Goal: Communication & Community: Participate in discussion

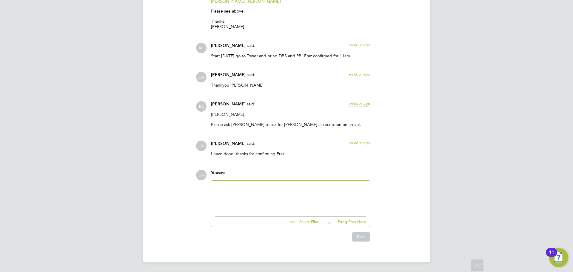
click at [258, 198] on div at bounding box center [290, 197] width 151 height 26
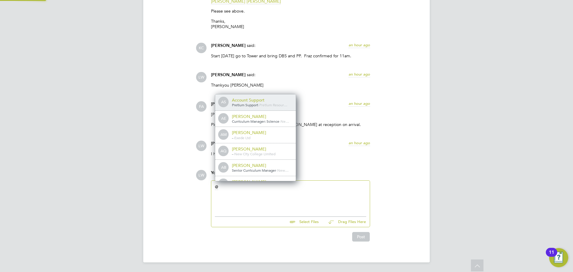
scroll to position [3, 3]
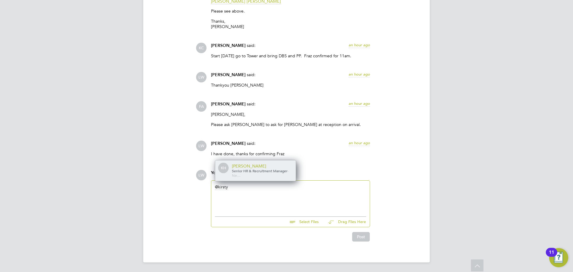
click at [247, 168] on span "Senior HR & Recruitment Manager" at bounding box center [260, 170] width 56 height 5
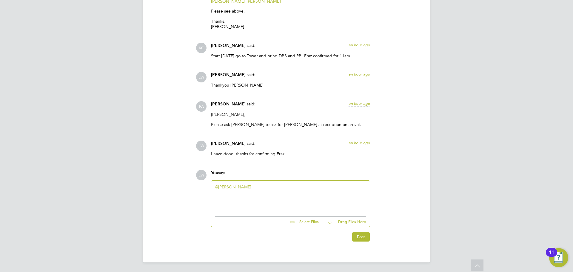
click at [335, 222] on icon at bounding box center [330, 221] width 7 height 7
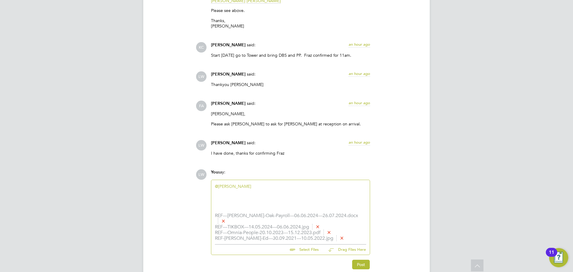
click at [290, 194] on div "@Kirsty Hanmore ​" at bounding box center [290, 197] width 151 height 26
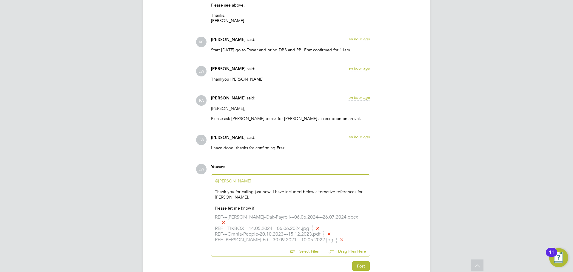
scroll to position [846, 0]
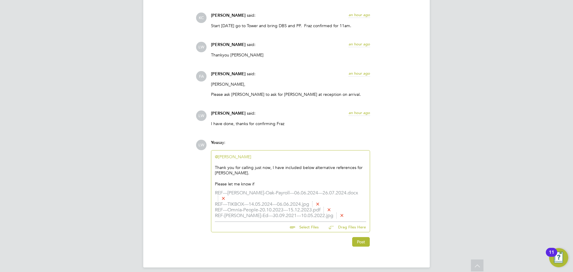
click at [340, 213] on icon at bounding box center [342, 215] width 4 height 4
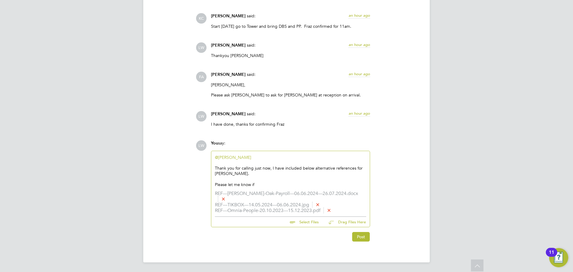
scroll to position [840, 0]
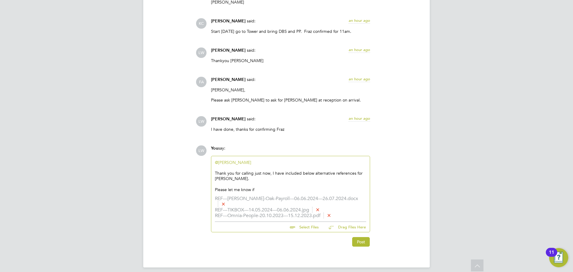
click at [274, 189] on div "Please let me know if" at bounding box center [290, 189] width 151 height 5
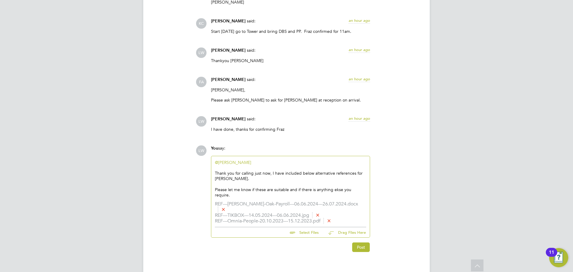
click at [337, 188] on div "Please let me know if these are suitable and if there is anything ekse you requ…" at bounding box center [290, 192] width 151 height 11
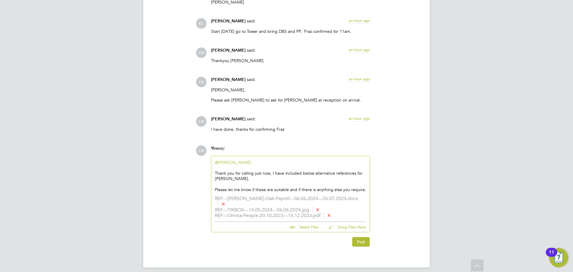
click at [367, 190] on div "@Kirsty Hanmore ​ Thank you for calling just now, I have included below alterna…" at bounding box center [290, 176] width 158 height 40
click at [364, 190] on div "Please let me know if these are suitable and if there is anything else you requ…" at bounding box center [290, 189] width 151 height 5
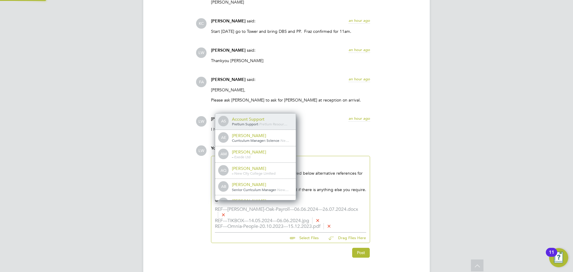
scroll to position [5, 60]
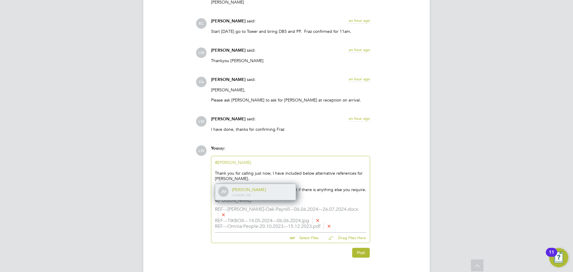
click at [250, 192] on span "Exede Ltd" at bounding box center [242, 194] width 16 height 5
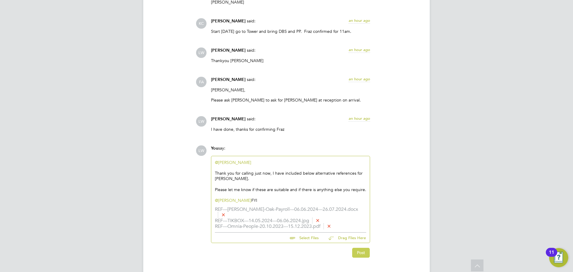
click at [358, 248] on button "Post" at bounding box center [361, 253] width 18 height 10
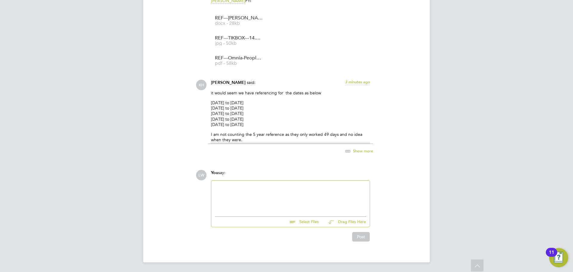
click at [267, 194] on div at bounding box center [290, 197] width 151 height 26
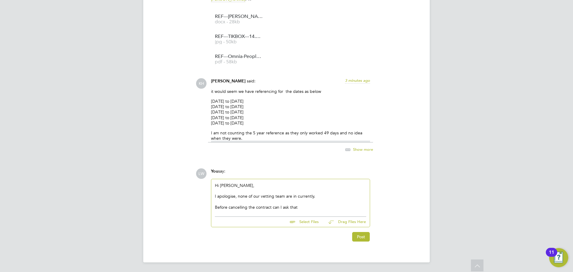
click at [365, 149] on span "Show more" at bounding box center [363, 149] width 20 height 5
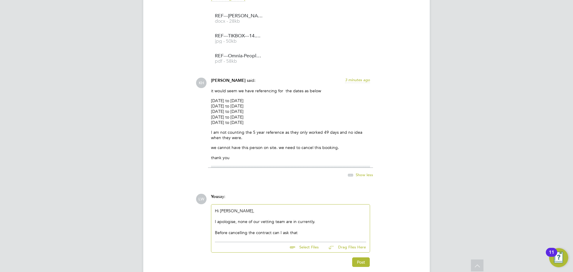
click at [312, 233] on div "Before cancelling the contract can I ask that" at bounding box center [290, 232] width 151 height 5
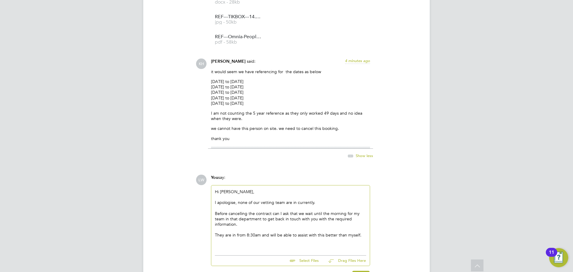
scroll to position [1065, 0]
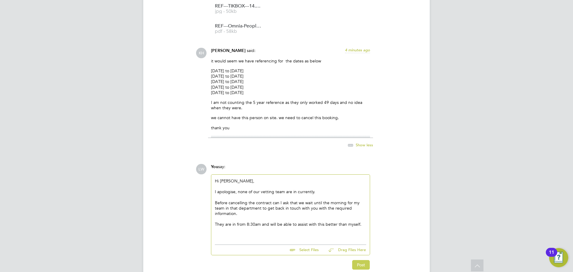
click at [361, 265] on button "Post" at bounding box center [361, 265] width 18 height 10
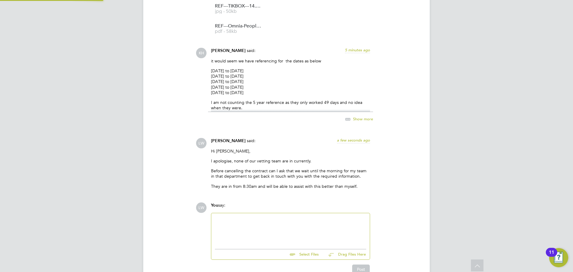
scroll to position [1098, 0]
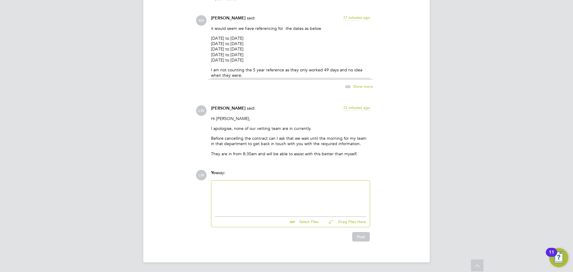
click at [259, 193] on div at bounding box center [290, 197] width 151 height 26
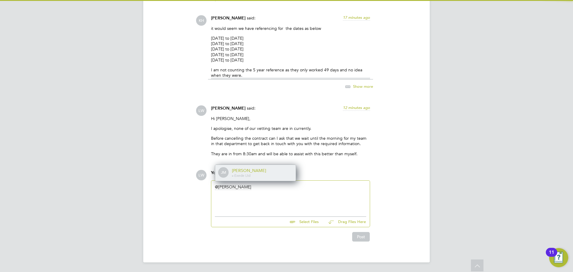
scroll to position [5, 60]
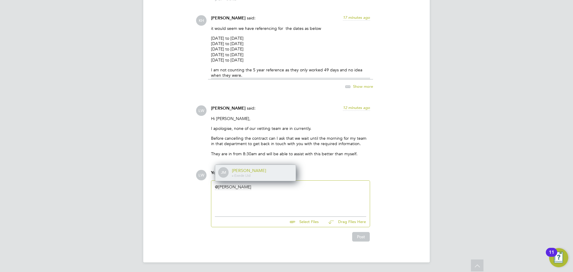
click at [244, 170] on div "[PERSON_NAME]" at bounding box center [262, 170] width 60 height 5
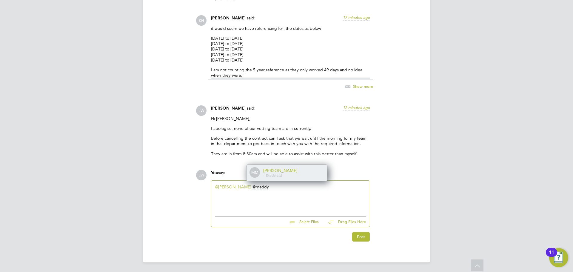
click at [297, 169] on div "[PERSON_NAME]" at bounding box center [293, 170] width 60 height 5
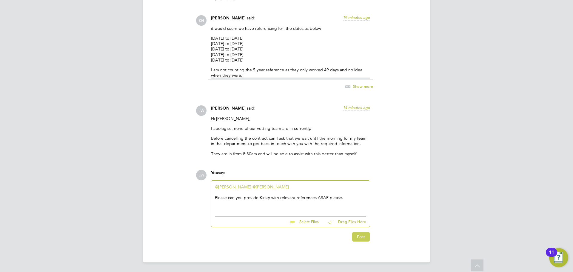
click at [365, 236] on button "Post" at bounding box center [361, 237] width 18 height 10
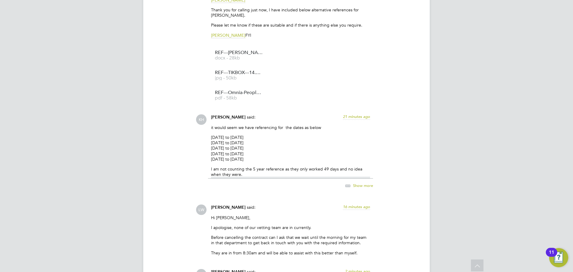
scroll to position [988, 0]
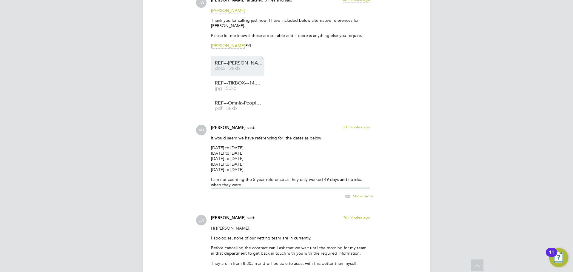
click at [238, 64] on span "REF---[PERSON_NAME]-Oak-Payroll---06.06.2024---26.07.2024" at bounding box center [239, 63] width 48 height 4
